Goal: Information Seeking & Learning: Learn about a topic

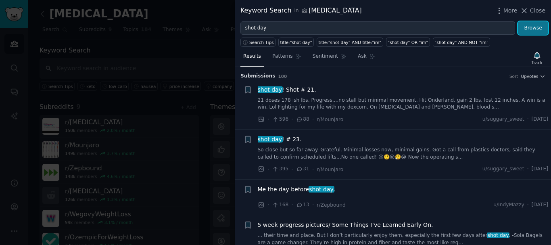
click at [538, 25] on button "Browse" at bounding box center [533, 28] width 30 height 14
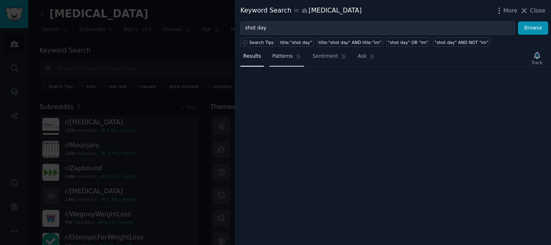
click at [277, 56] on span "Patterns" at bounding box center [282, 56] width 20 height 7
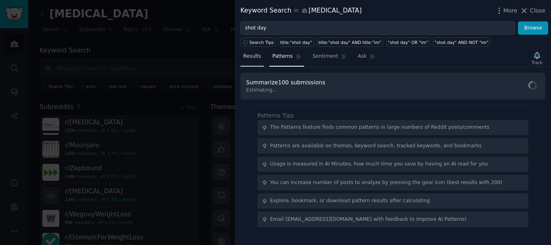
click at [258, 56] on span "Results" at bounding box center [252, 56] width 18 height 7
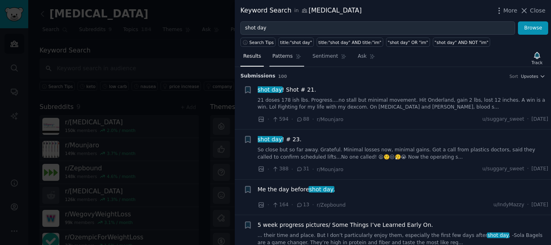
click at [280, 61] on link "Patterns" at bounding box center [286, 58] width 34 height 17
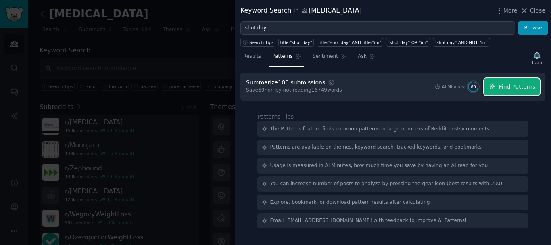
click at [519, 87] on span "Find Patterns" at bounding box center [517, 87] width 37 height 8
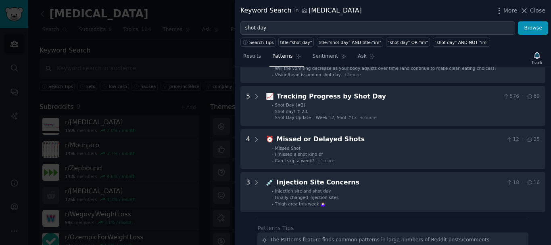
scroll to position [201, 0]
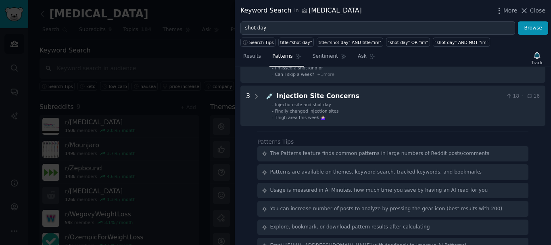
drag, startPoint x: 549, startPoint y: 182, endPoint x: 551, endPoint y: 73, distance: 108.5
click at [551, 73] on div "Download Reset Share Pattern s 5 9 🔄 Changing or Moving Shot Day 31 · 65 - Chan…" at bounding box center [393, 156] width 316 height 178
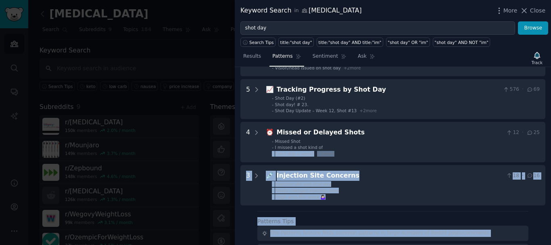
scroll to position [0, 0]
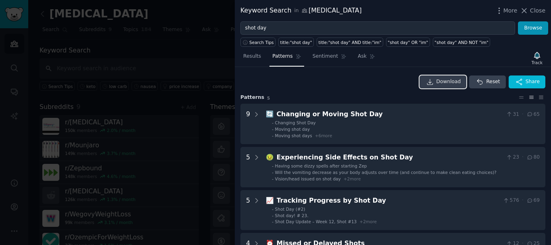
click at [439, 83] on link "Download" at bounding box center [443, 81] width 47 height 13
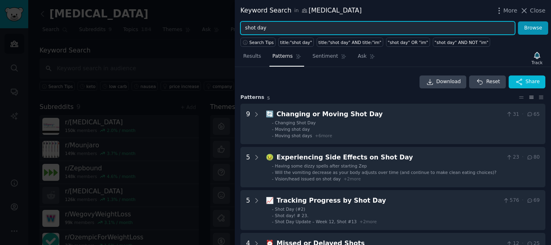
click at [273, 28] on input "shot day" at bounding box center [377, 28] width 275 height 14
click at [274, 27] on input "shot day" at bounding box center [377, 28] width 275 height 14
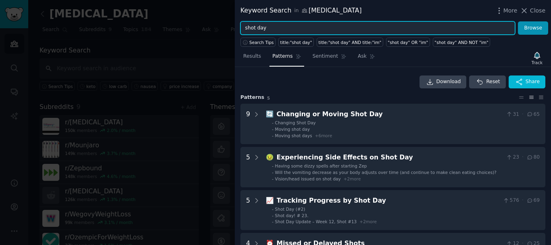
click at [274, 27] on input "shot day" at bounding box center [377, 28] width 275 height 14
paste input "dose"
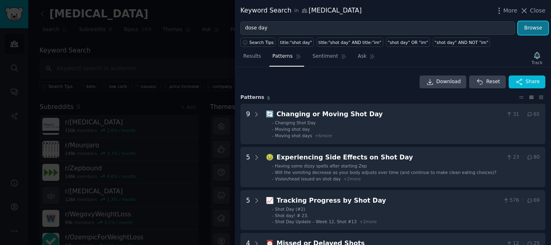
click at [529, 27] on button "Browse" at bounding box center [533, 28] width 30 height 14
click at [252, 56] on span "Results" at bounding box center [252, 56] width 18 height 7
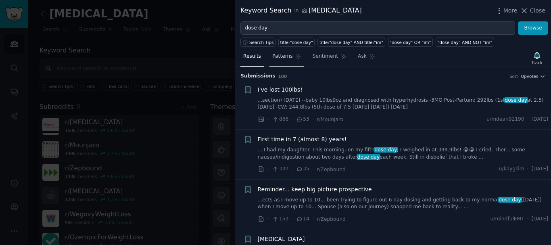
click at [278, 58] on span "Patterns" at bounding box center [282, 56] width 20 height 7
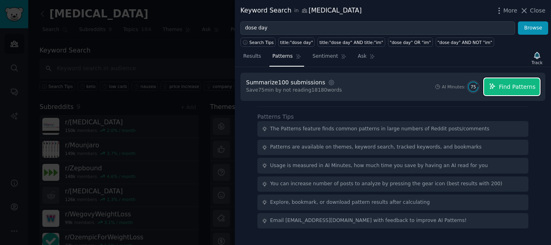
click at [516, 88] on span "Find Patterns" at bounding box center [517, 87] width 37 height 8
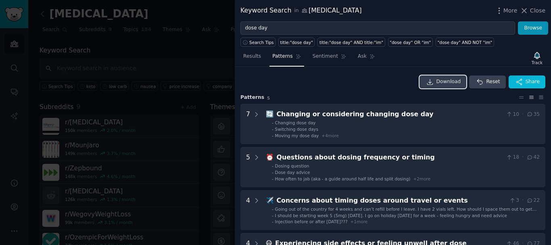
click at [438, 81] on link "Download" at bounding box center [443, 81] width 47 height 13
click at [248, 62] on link "Results" at bounding box center [251, 58] width 23 height 17
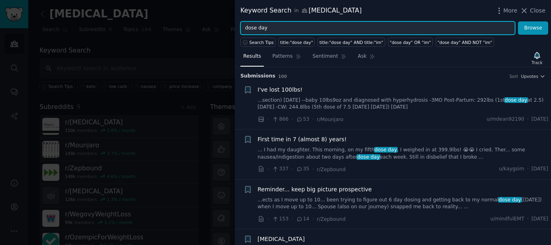
click at [264, 30] on input "dose day" at bounding box center [377, 28] width 275 height 14
paste input "ginger"
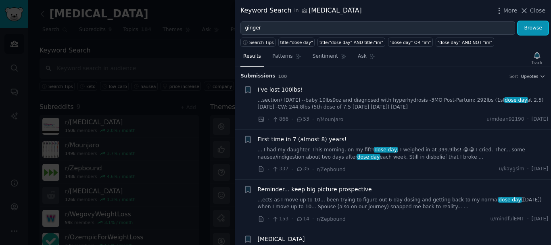
click at [529, 27] on button "Browse" at bounding box center [533, 28] width 30 height 14
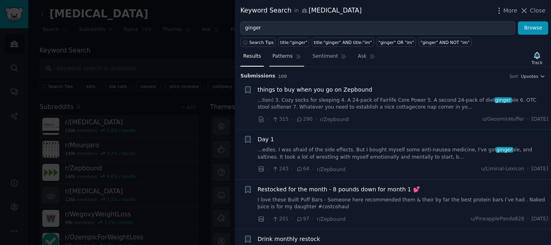
click at [279, 56] on span "Patterns" at bounding box center [282, 56] width 20 height 7
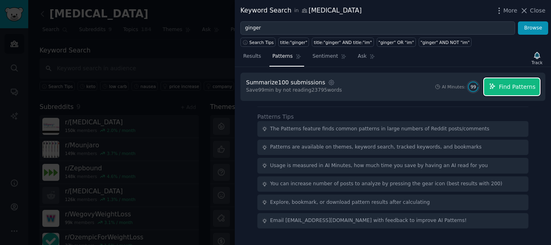
click at [508, 87] on span "Find Patterns" at bounding box center [517, 87] width 37 height 8
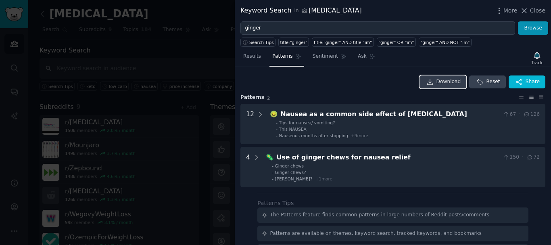
click at [438, 81] on link "Download" at bounding box center [443, 81] width 47 height 13
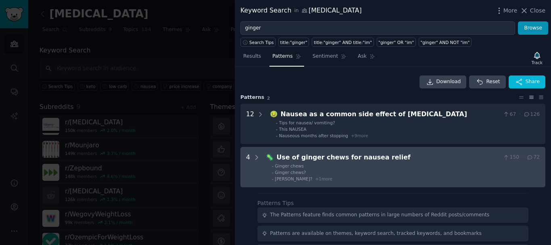
click at [315, 179] on span "+ 1 more" at bounding box center [323, 178] width 17 height 5
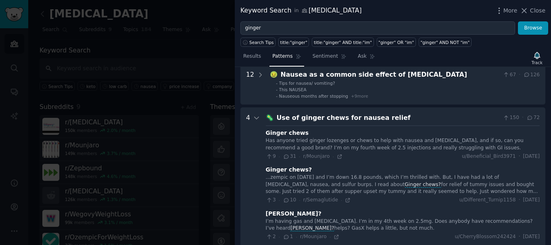
scroll to position [80, 0]
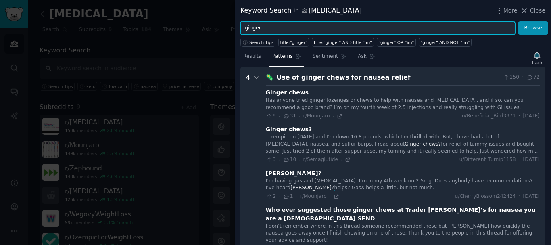
drag, startPoint x: 275, startPoint y: 30, endPoint x: 236, endPoint y: 23, distance: 40.1
click at [236, 23] on div "ginger Browse" at bounding box center [393, 28] width 316 height 14
paste input "peppermint"
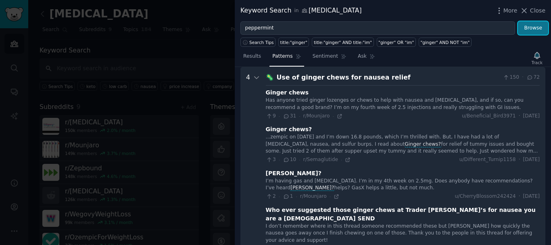
click at [531, 26] on button "Browse" at bounding box center [533, 28] width 30 height 14
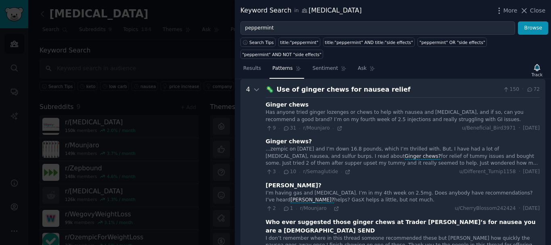
click at [251, 65] on span "Results" at bounding box center [252, 68] width 18 height 7
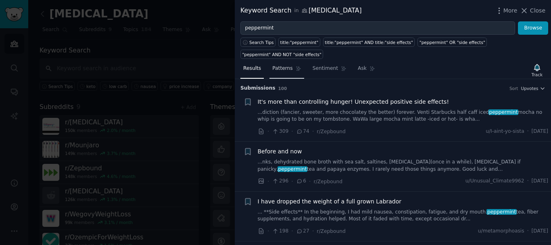
click at [284, 65] on span "Patterns" at bounding box center [282, 68] width 20 height 7
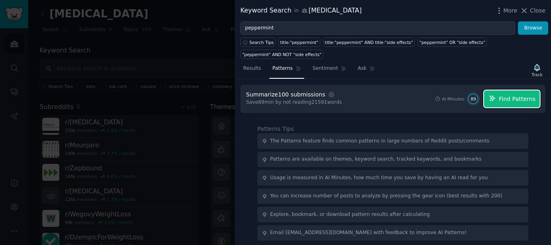
click at [504, 95] on span "Find Patterns" at bounding box center [517, 99] width 37 height 8
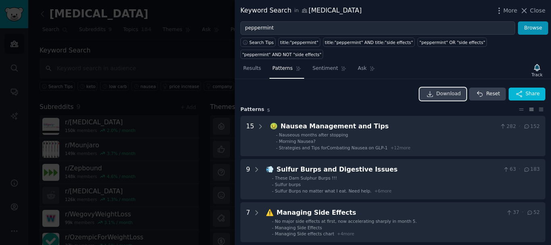
click at [440, 90] on span "Download" at bounding box center [448, 93] width 25 height 7
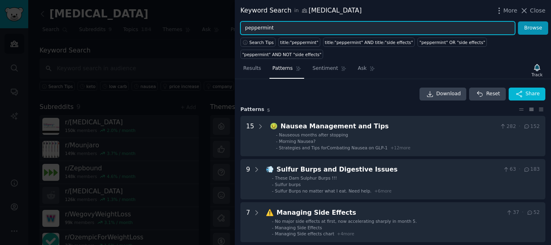
click at [261, 31] on input "peppermint" at bounding box center [377, 28] width 275 height 14
paste input "constipation"
type input "constipation"
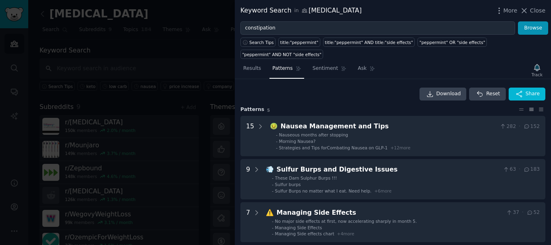
click at [243, 59] on div "Results Patterns Sentiment Ask Track Download Reset Share Pattern s 5 15 🤢 Naus…" at bounding box center [393, 152] width 316 height 186
click at [250, 65] on span "Results" at bounding box center [252, 68] width 18 height 7
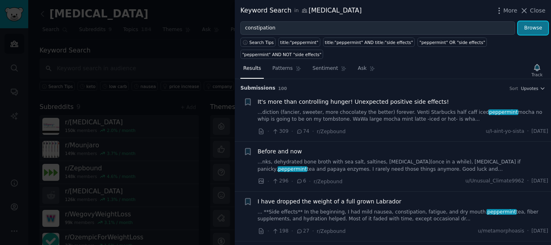
click at [530, 24] on button "Browse" at bounding box center [533, 28] width 30 height 14
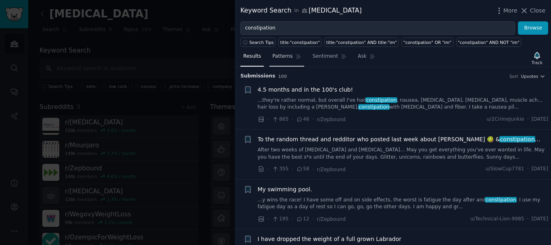
click at [282, 56] on span "Patterns" at bounding box center [282, 56] width 20 height 7
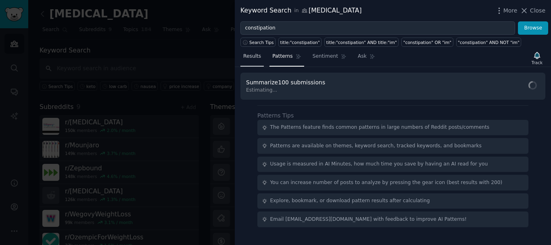
click at [249, 57] on span "Results" at bounding box center [252, 56] width 18 height 7
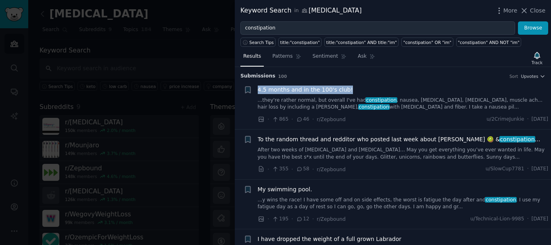
drag, startPoint x: 257, startPoint y: 87, endPoint x: 415, endPoint y: 85, distance: 158.5
click at [415, 85] on li "+ 4.5 months and in the 100's club! ...they're rather normal, but overall I've …" at bounding box center [393, 105] width 316 height 50
click at [284, 59] on span "Patterns" at bounding box center [282, 56] width 20 height 7
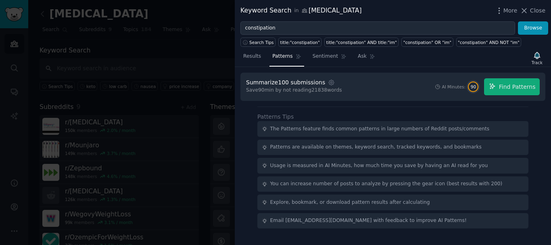
click at [511, 77] on div "Summarize 100 submissions Settings Save 90 min by not reading 21838 words AI Mi…" at bounding box center [392, 87] width 305 height 28
click at [513, 98] on div "Summarize 100 submissions Settings Save 90 min by not reading 21838 words AI Mi…" at bounding box center [392, 87] width 305 height 28
click at [505, 87] on span "Find Patterns" at bounding box center [517, 87] width 37 height 8
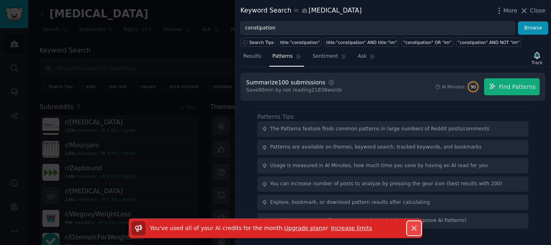
click at [416, 228] on icon "button" at bounding box center [414, 228] width 8 height 8
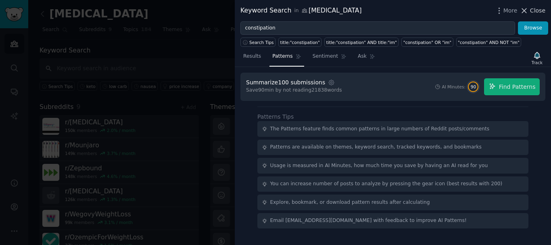
click at [524, 8] on icon at bounding box center [524, 10] width 8 height 8
